Goal: Task Accomplishment & Management: Complete application form

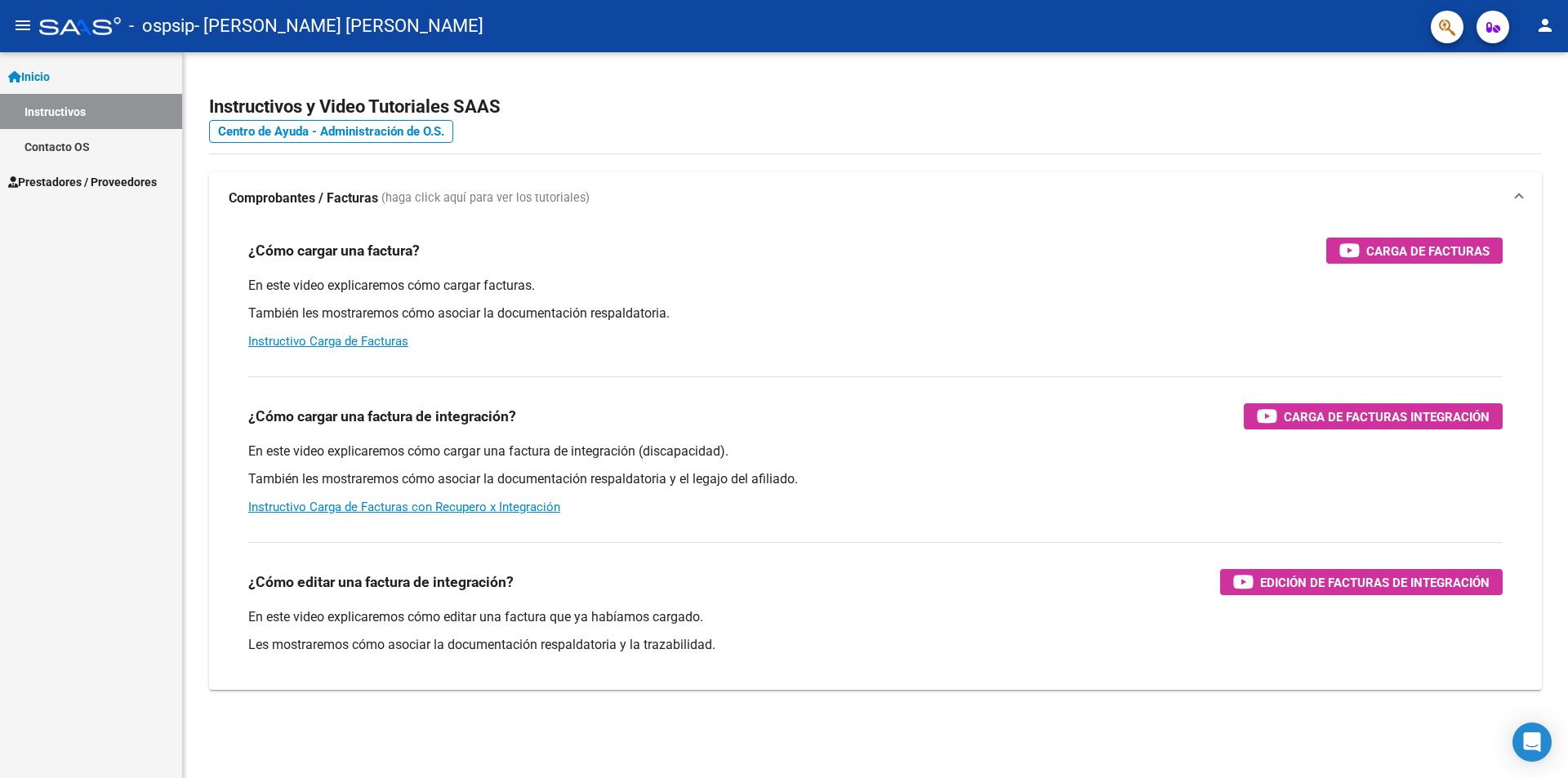
click at [1553, 25] on mat-icon "person" at bounding box center [1545, 25] width 19 height 19
click at [1527, 94] on button "exit_to_app Salir" at bounding box center [1512, 108] width 100 height 39
click at [70, 184] on span "Prestadores / Proveedores" at bounding box center [82, 182] width 149 height 18
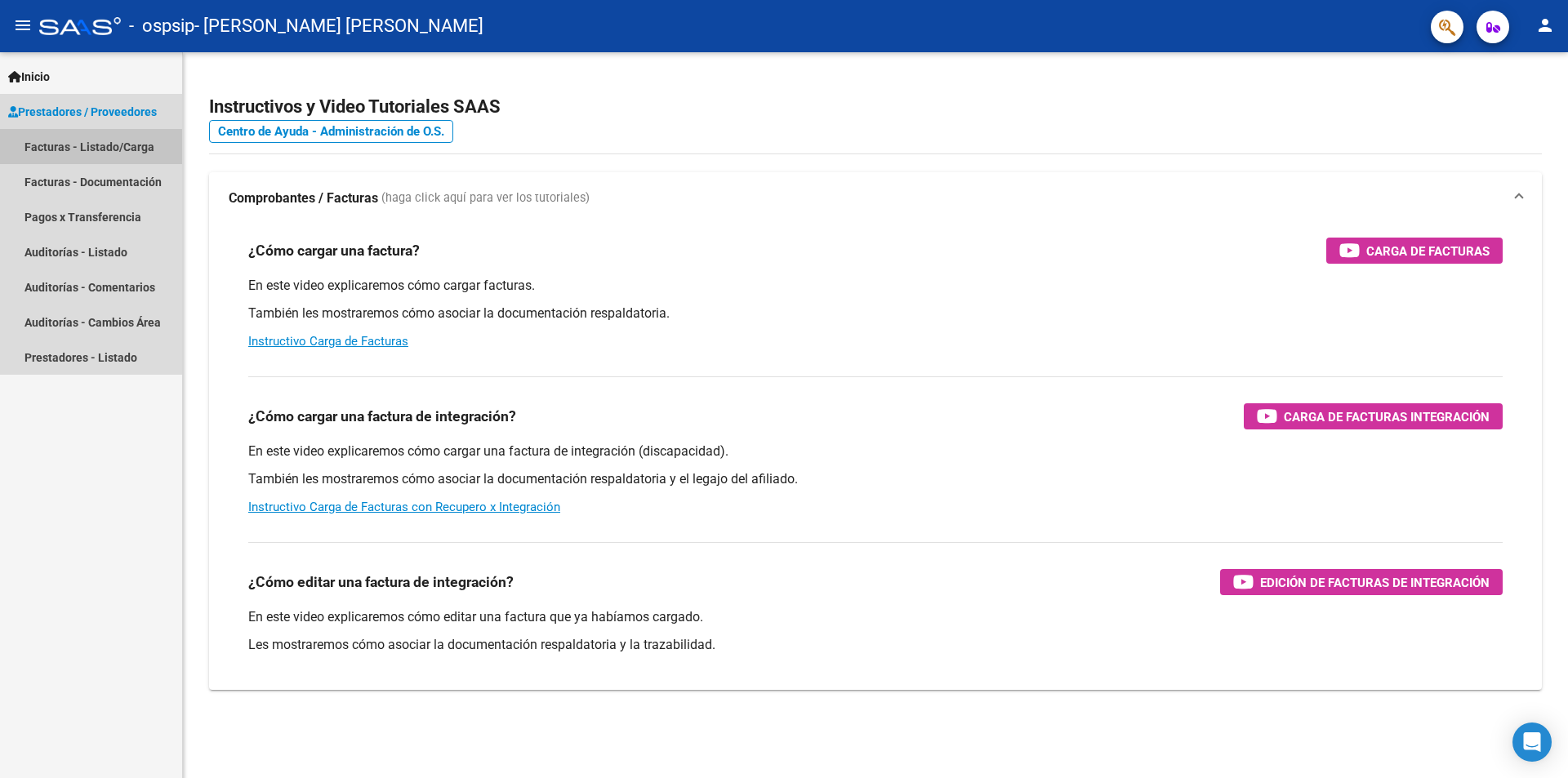
click at [74, 148] on link "Facturas - Listado/Carga" at bounding box center [90, 147] width 182 height 35
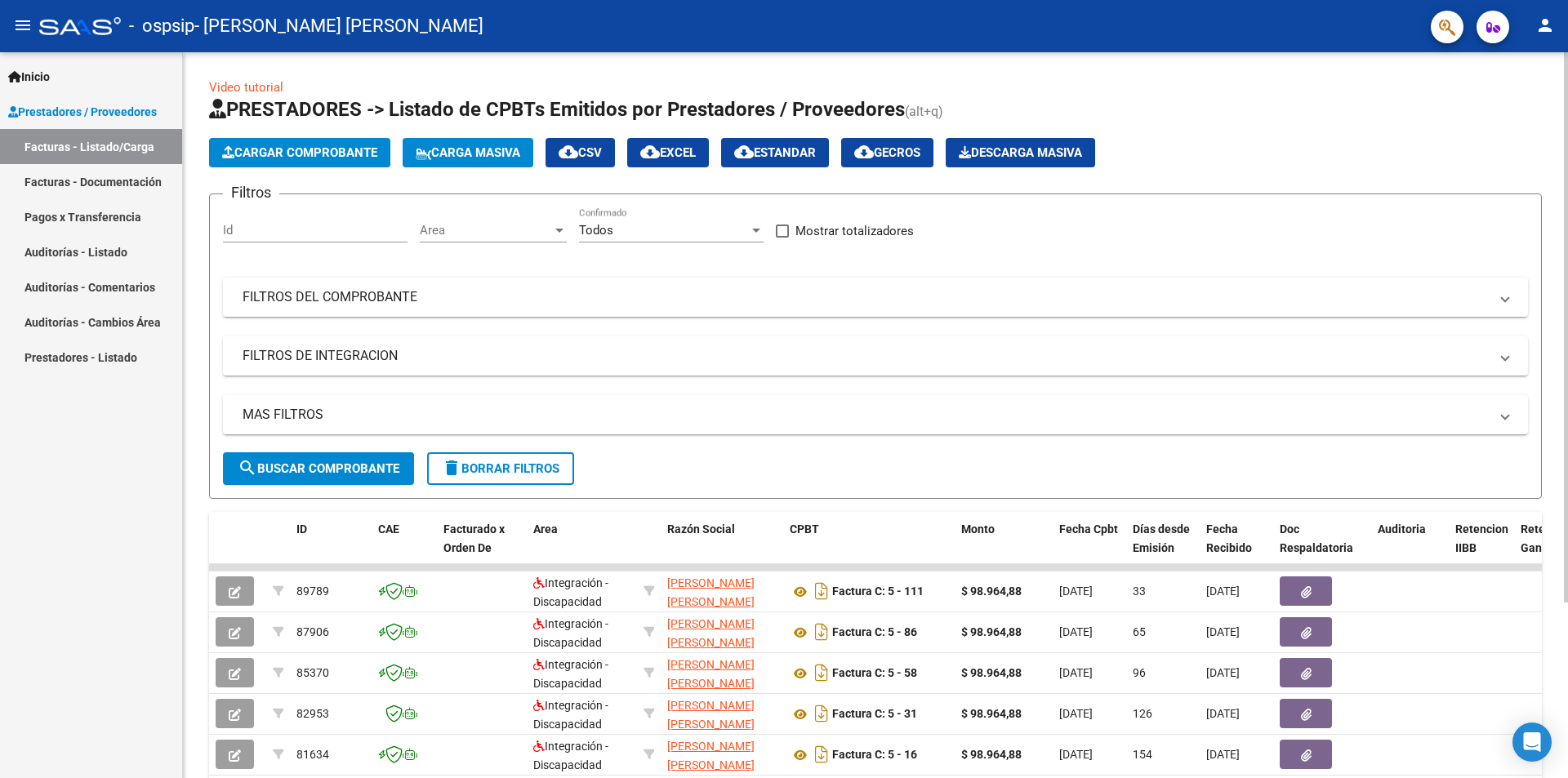
click at [323, 152] on span "Cargar Comprobante" at bounding box center [300, 153] width 155 height 15
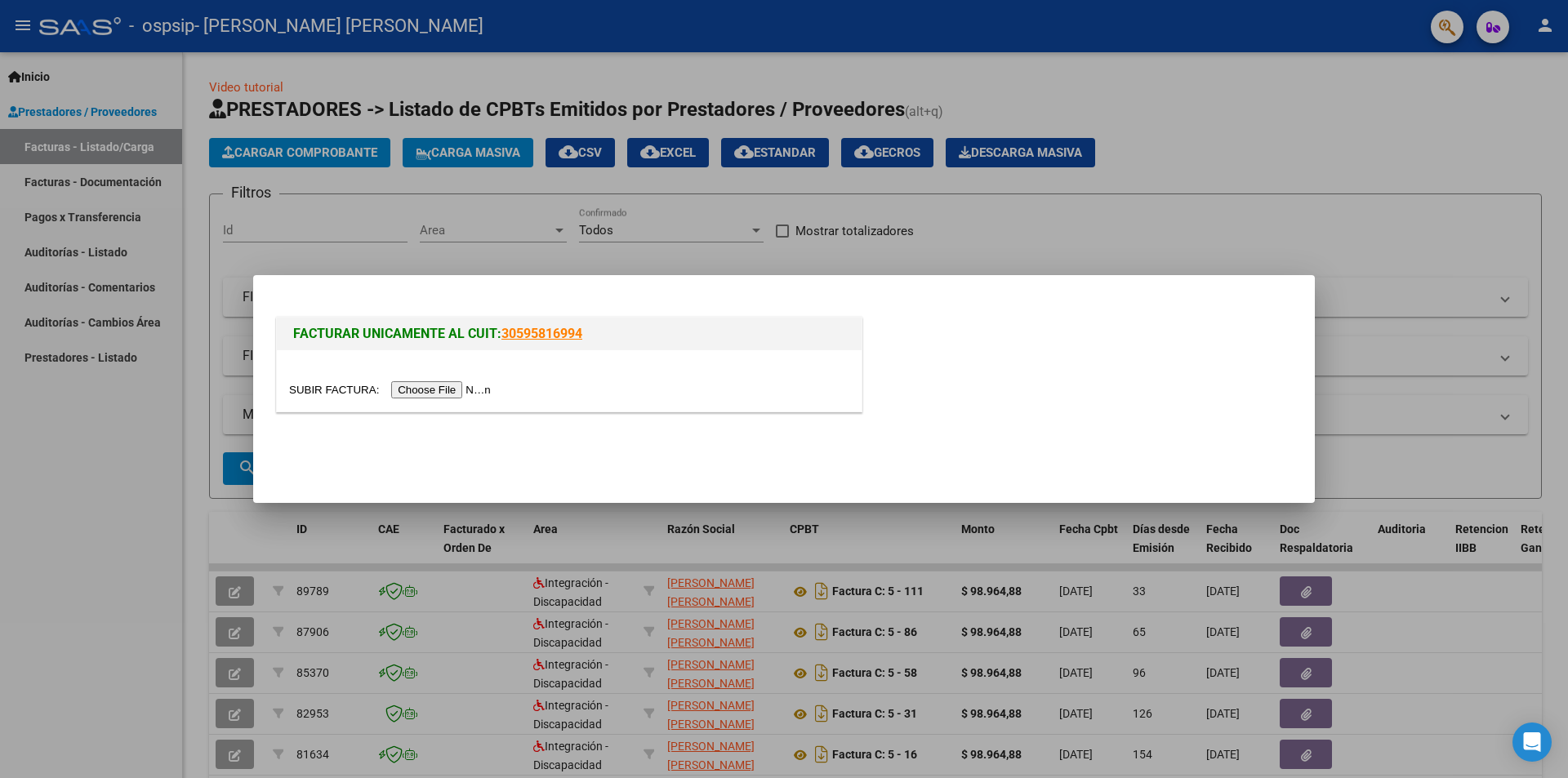
click at [463, 393] on input "file" at bounding box center [392, 389] width 207 height 18
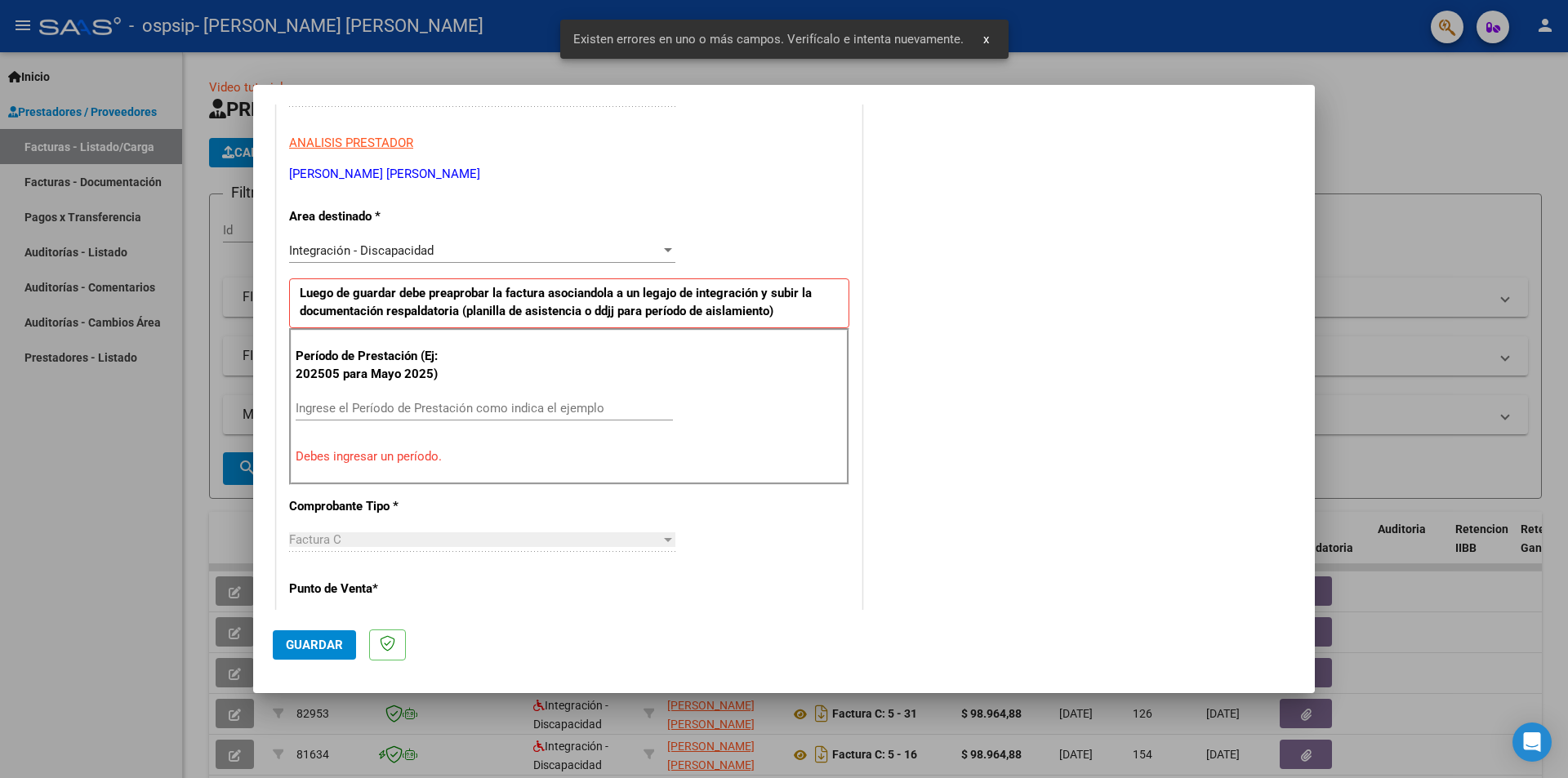
scroll to position [366, 0]
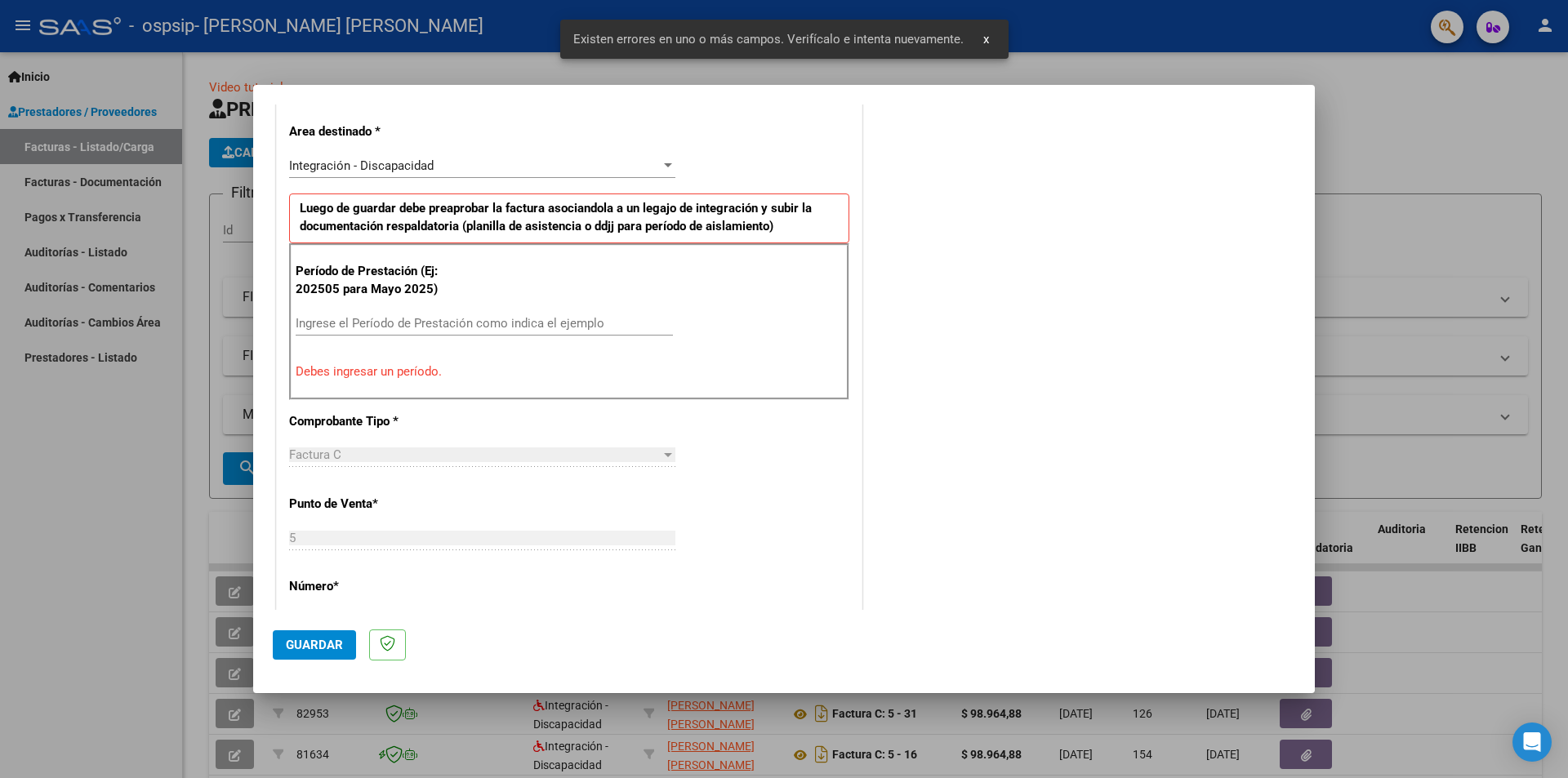
click at [402, 321] on input "Ingrese el Período de Prestación como indica el ejemplo" at bounding box center [484, 323] width 377 height 15
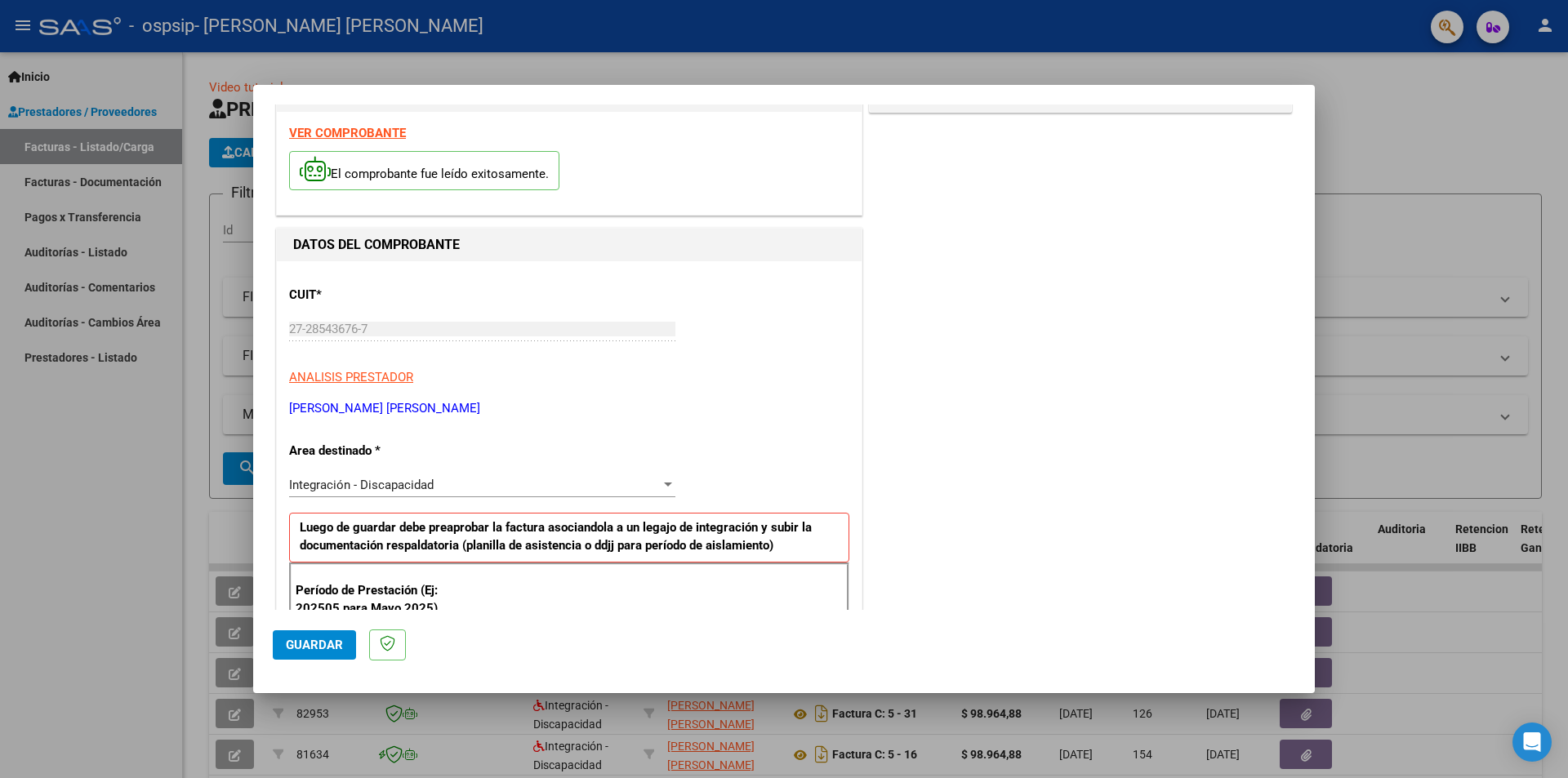
scroll to position [0, 0]
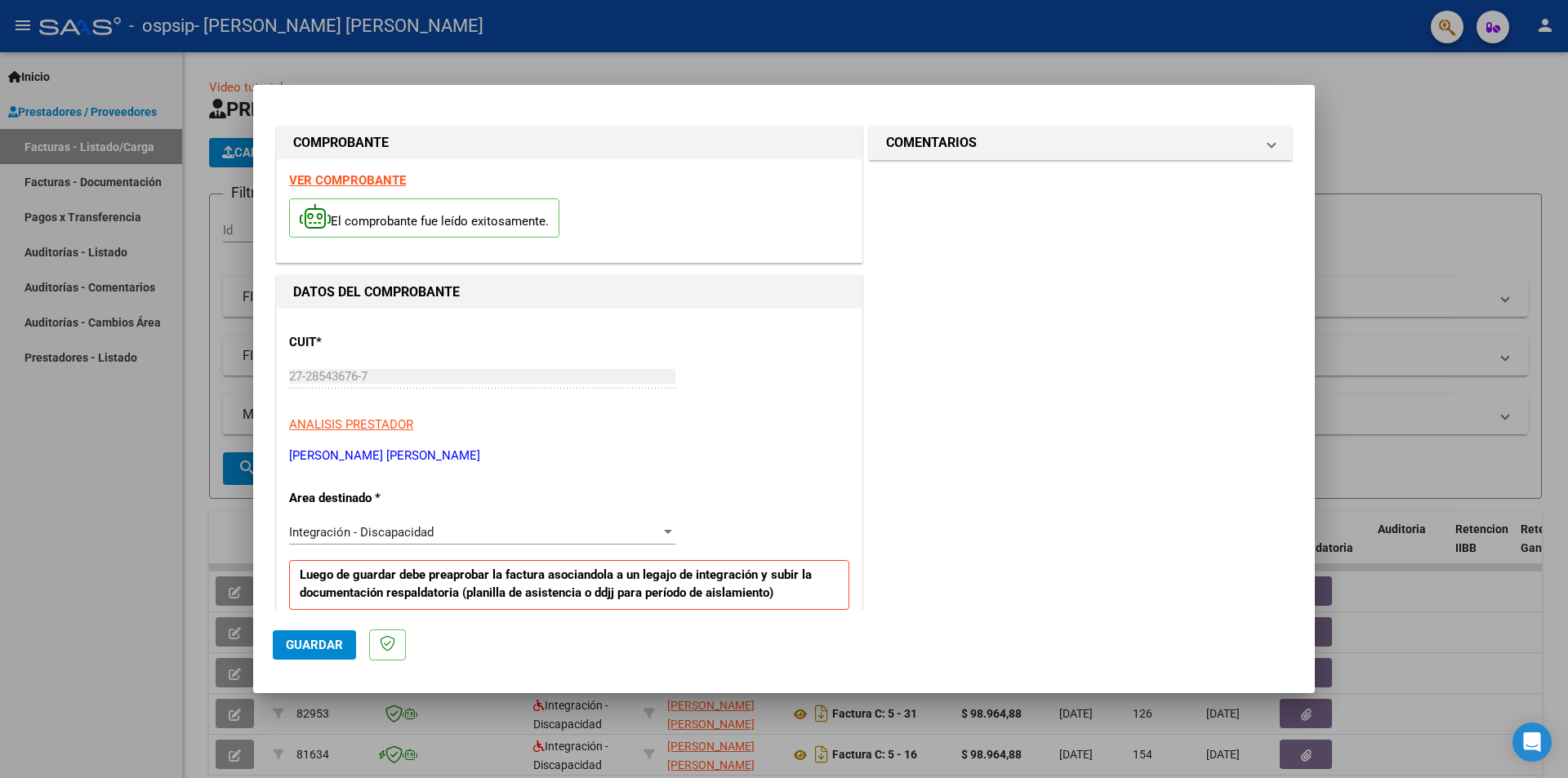
type input "202509"
click at [334, 637] on button "Guardar" at bounding box center [315, 645] width 83 height 30
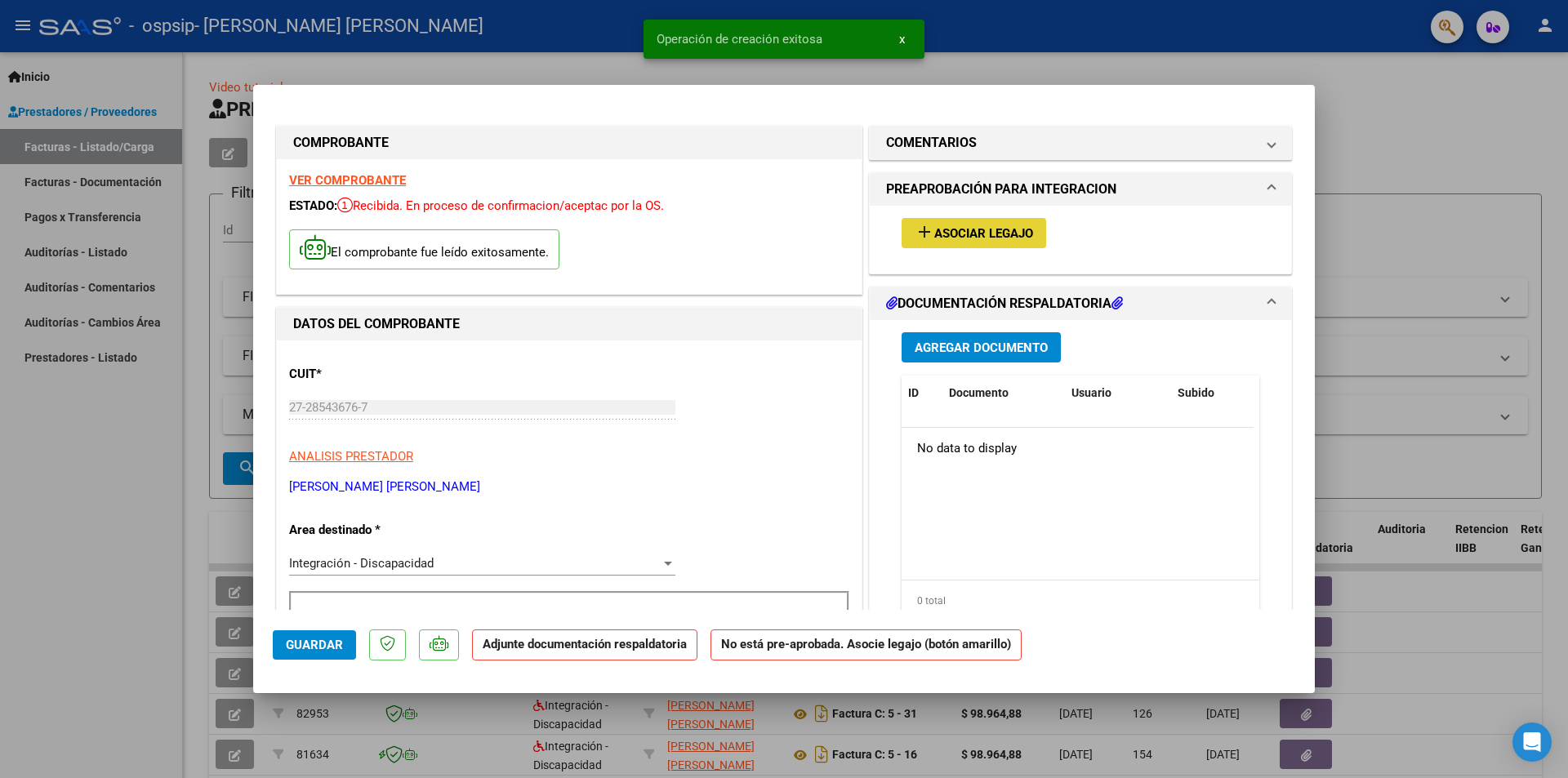
click at [998, 233] on span "Asociar Legajo" at bounding box center [983, 233] width 99 height 15
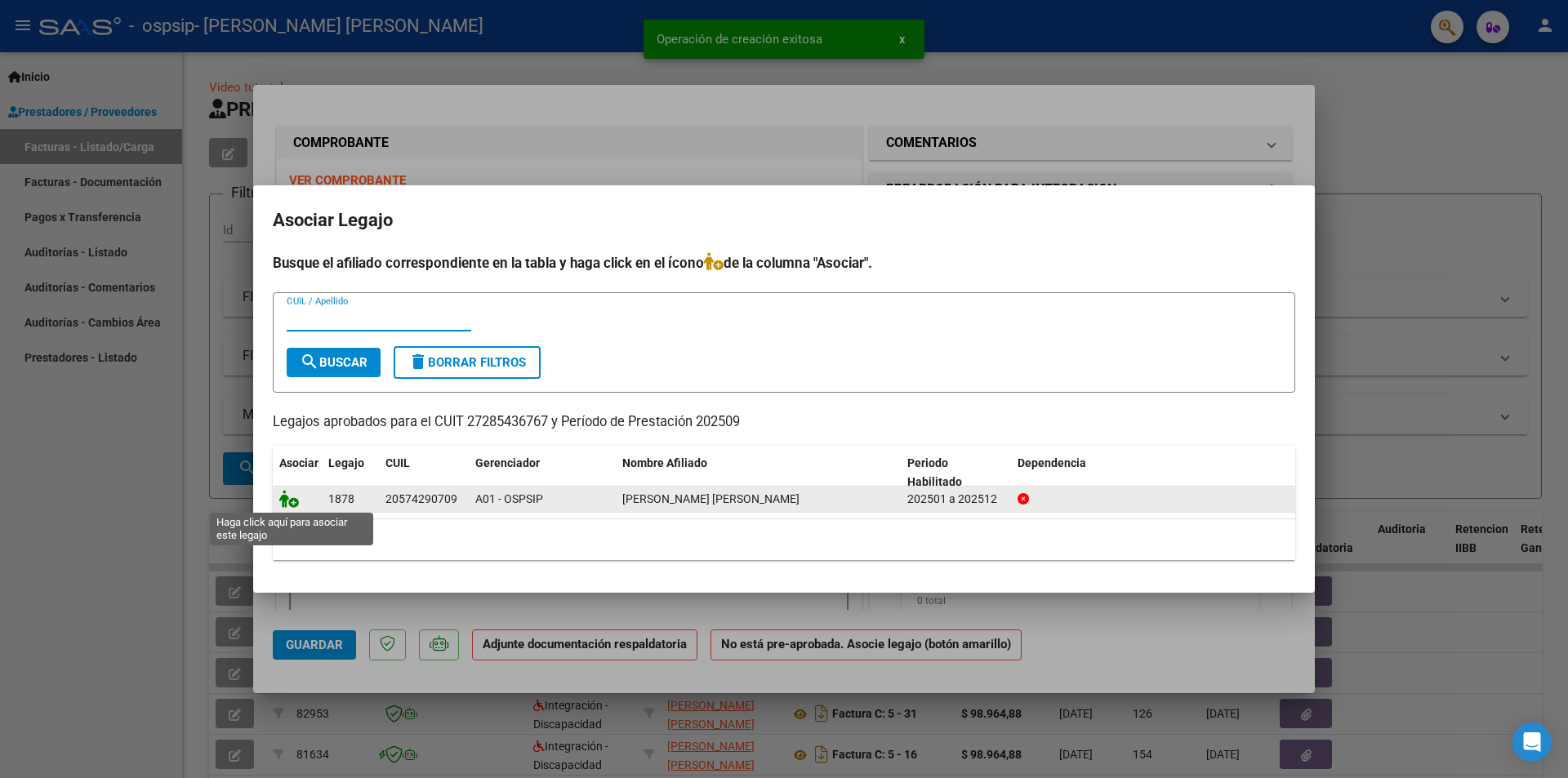
click at [294, 500] on icon at bounding box center [289, 498] width 19 height 18
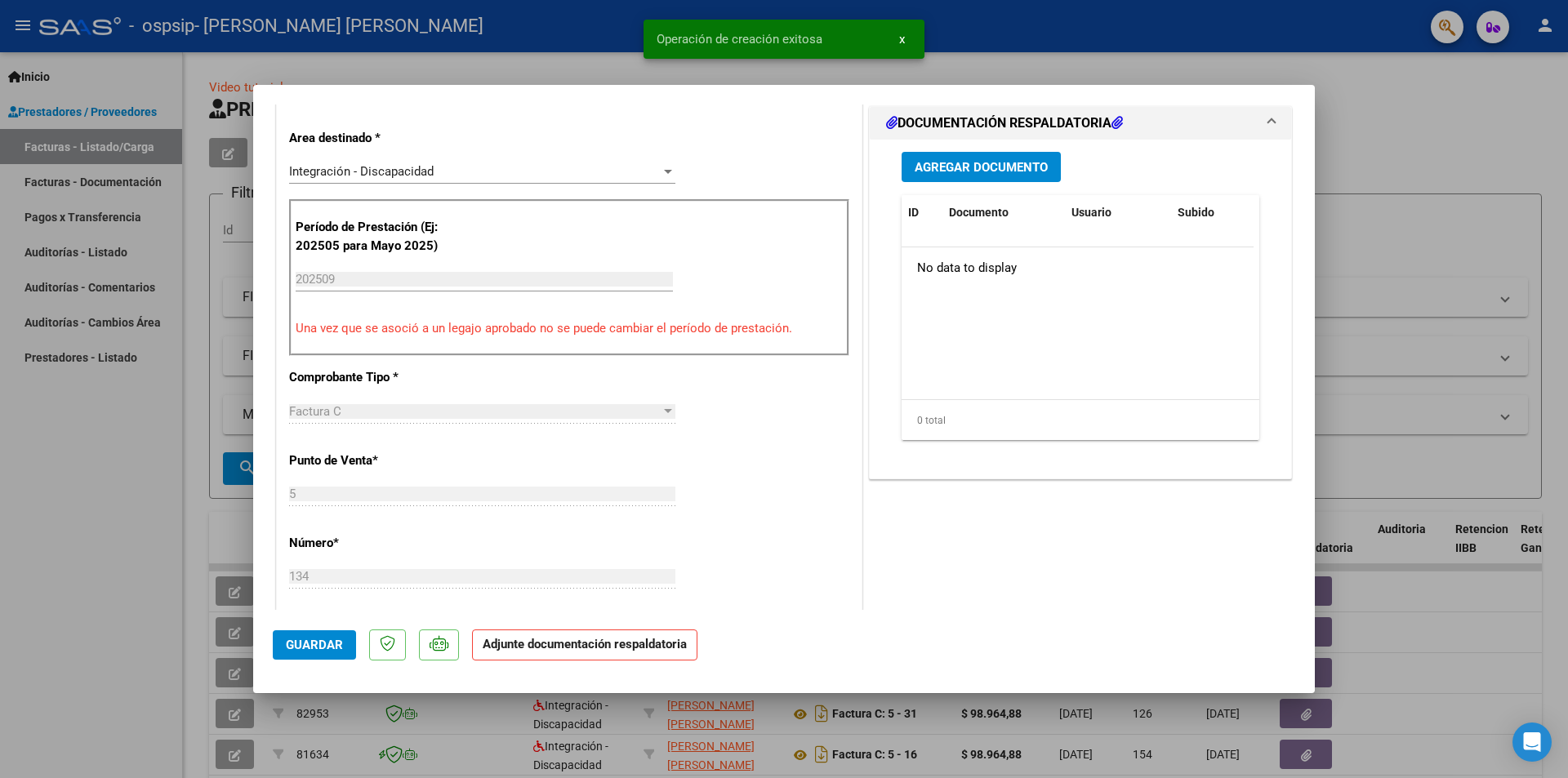
scroll to position [409, 0]
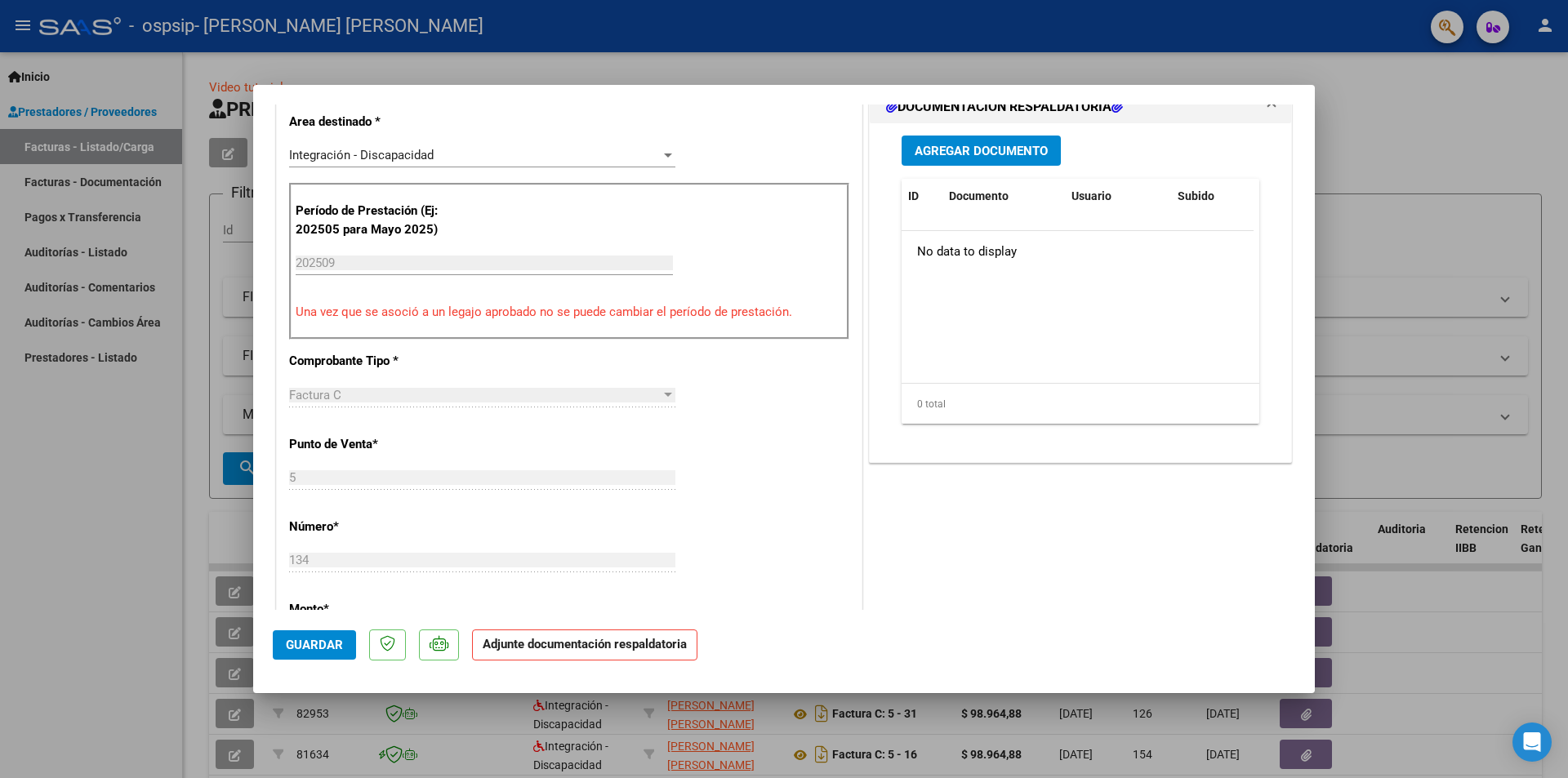
click at [923, 157] on span "Agregar Documento" at bounding box center [981, 151] width 133 height 15
click at [940, 153] on span "Agregar Documento" at bounding box center [981, 151] width 133 height 15
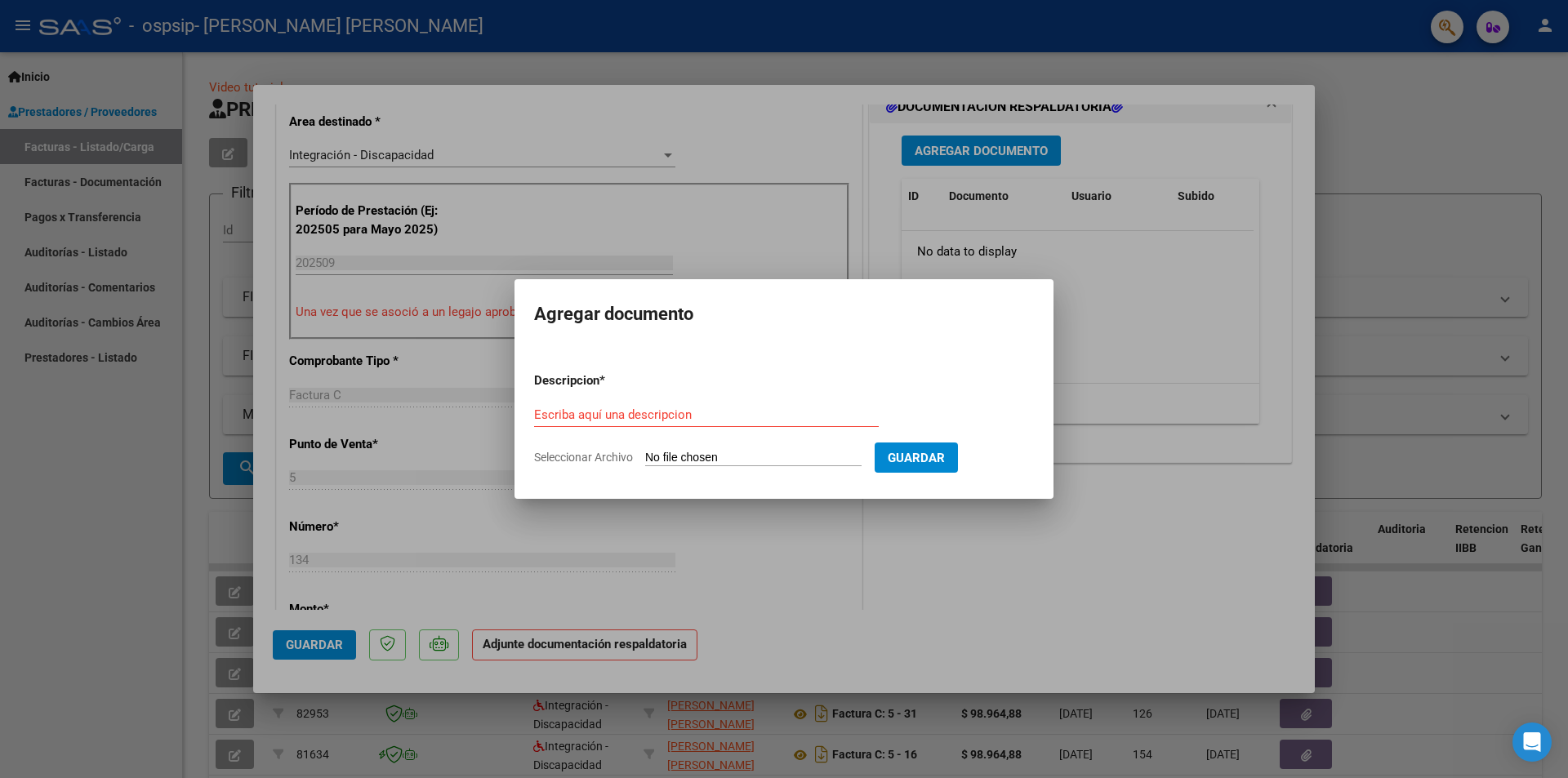
click at [668, 456] on input "Seleccionar Archivo" at bounding box center [753, 459] width 217 height 16
type input "C:\fakepath\[PERSON_NAME] - [DATE] - Fono.pdf"
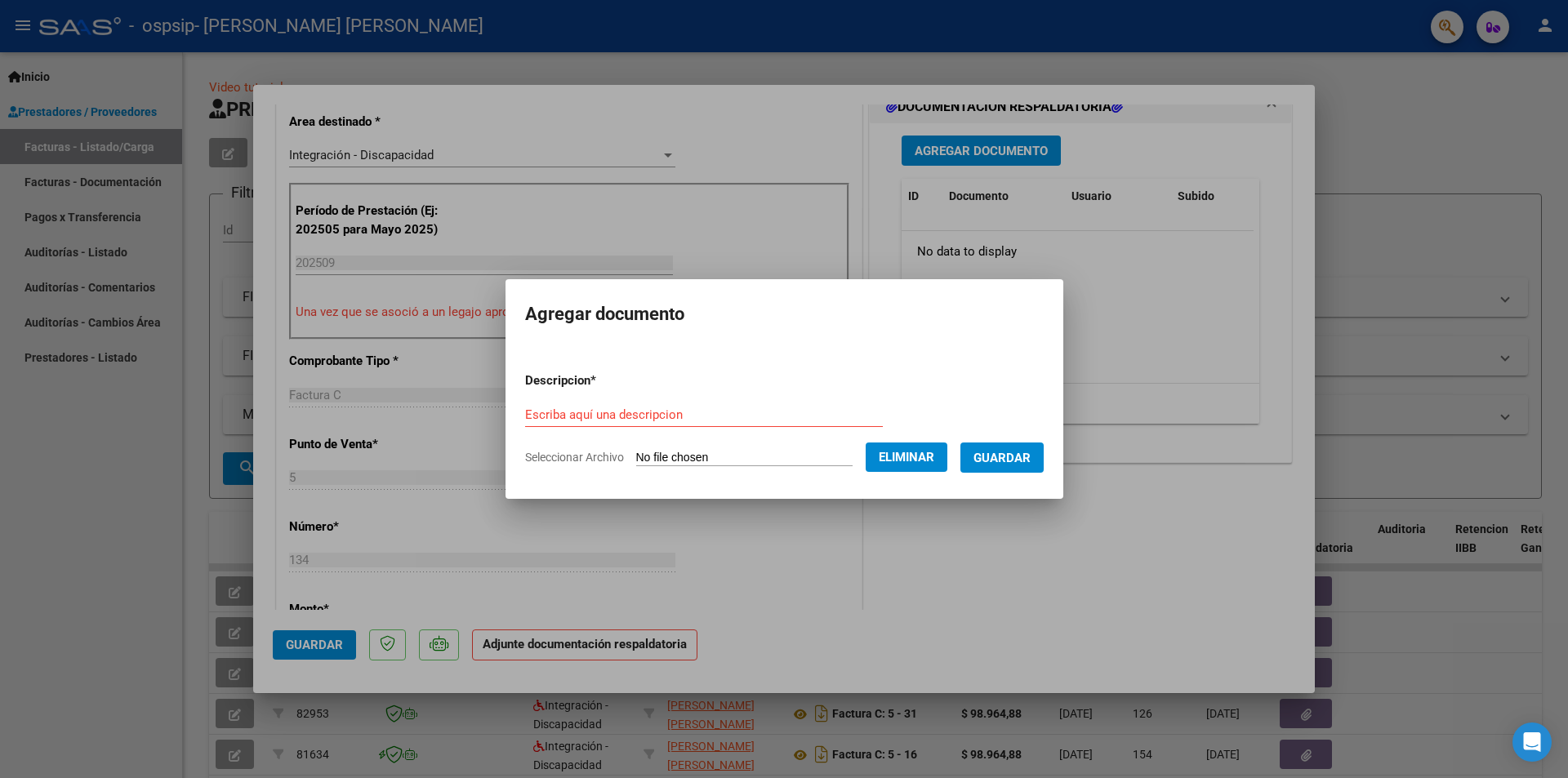
click at [619, 400] on form "Descripcion * Escriba aquí una descripcion Seleccionar Archivo Eliminar Guardar" at bounding box center [784, 418] width 519 height 119
click at [615, 409] on input "Escriba aquí una descripcion" at bounding box center [704, 415] width 358 height 15
type input "[PERSON_NAME] - planilla [DATE] - fono"
click at [1006, 462] on span "Guardar" at bounding box center [1002, 459] width 57 height 15
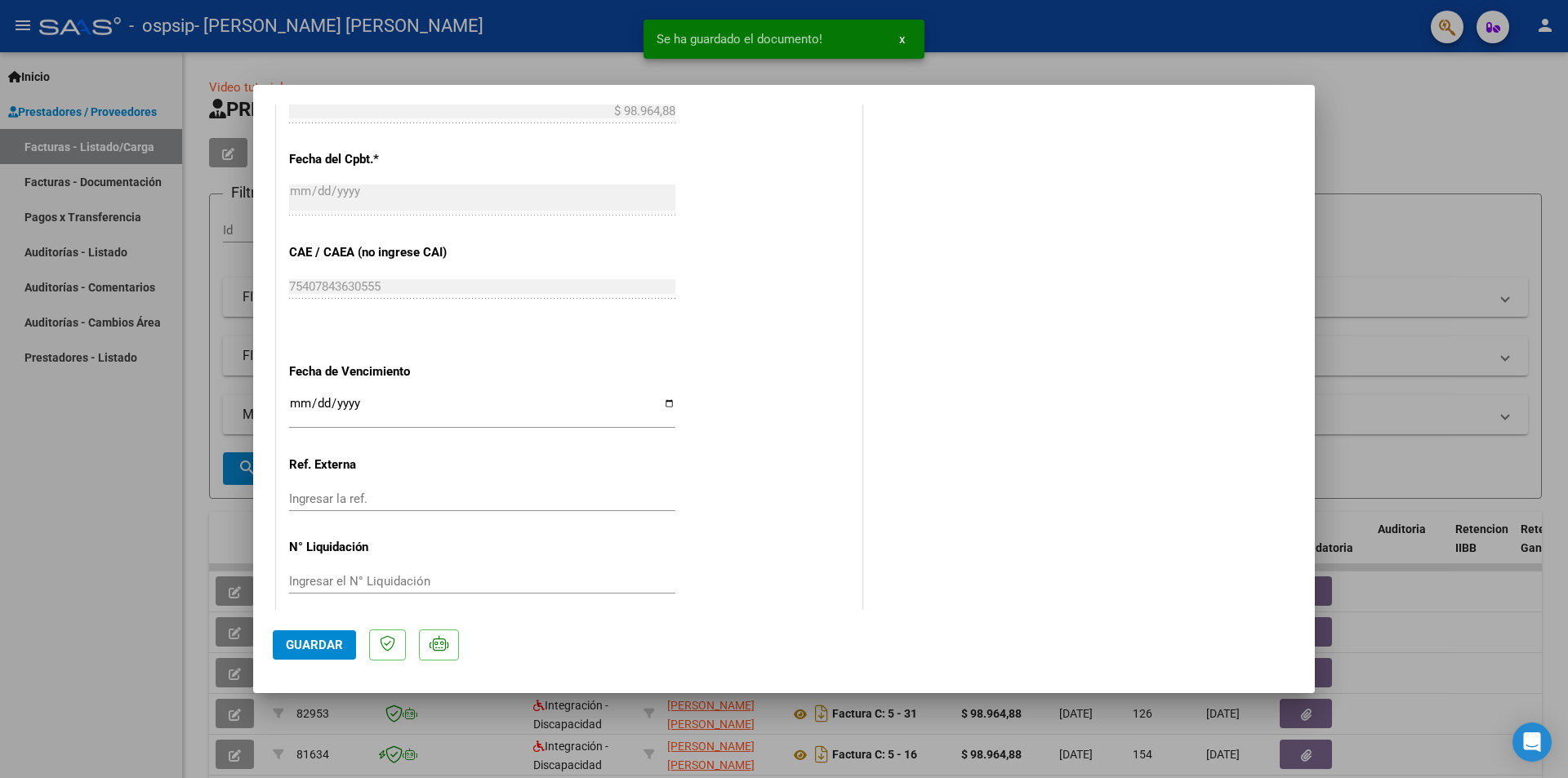
scroll to position [956, 0]
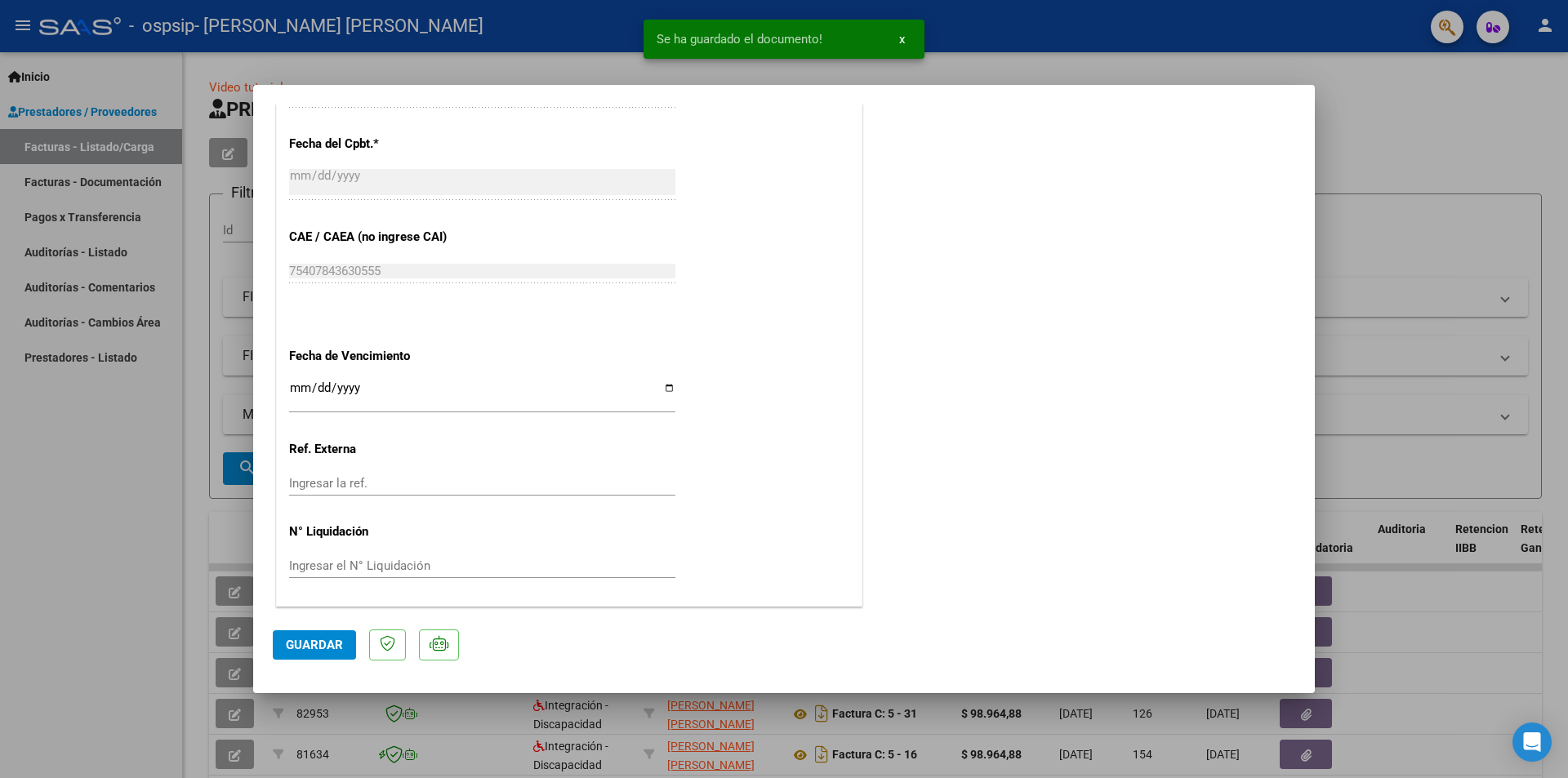
click at [317, 646] on span "Guardar" at bounding box center [315, 645] width 57 height 15
click at [1410, 126] on div at bounding box center [784, 389] width 1568 height 778
type input "$ 0,00"
click at [1410, 126] on app-list-header "PRESTADORES -> Listado de CPBTs Emitidos por Prestadores / Proveedores (alt+q) …" at bounding box center [876, 297] width 1333 height 402
